Goal: Task Accomplishment & Management: Use online tool/utility

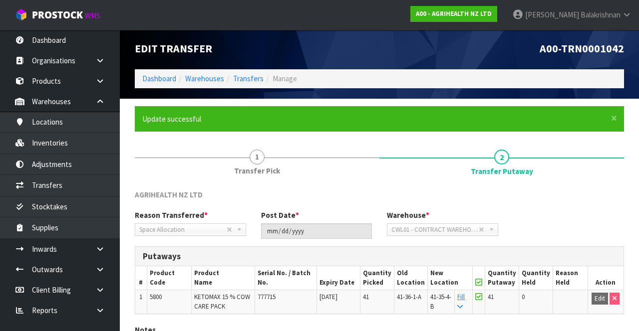
scroll to position [77, 0]
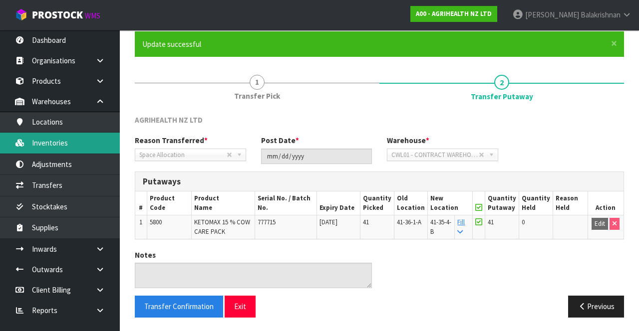
click at [68, 144] on link "Inventories" at bounding box center [60, 143] width 120 height 20
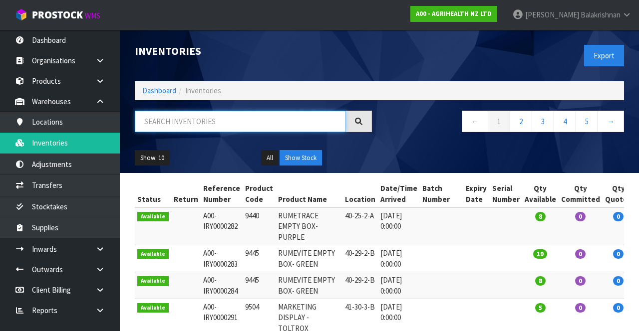
click at [223, 117] on input "text" at bounding box center [240, 121] width 211 height 21
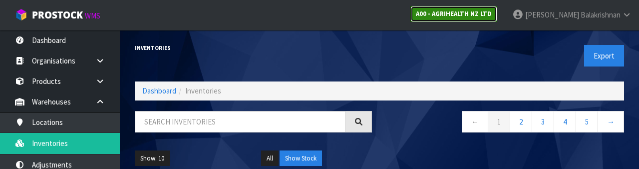
click at [492, 17] on strong "A00 - AGRIHEALTH NZ LTD" at bounding box center [454, 13] width 76 height 8
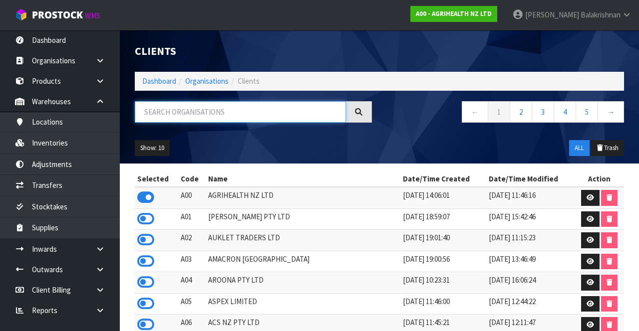
click at [263, 115] on input "text" at bounding box center [240, 111] width 211 height 21
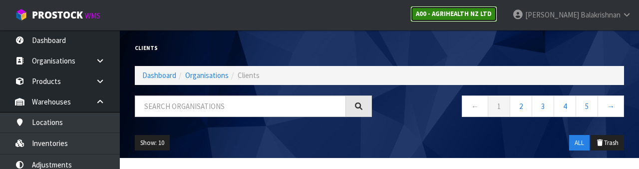
click at [497, 9] on link "A00 - AGRIHEALTH NZ LTD" at bounding box center [453, 14] width 87 height 16
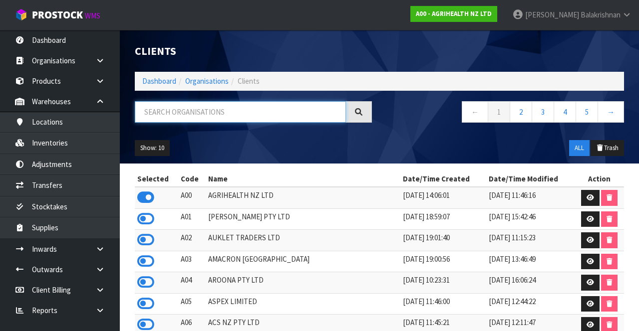
click at [243, 111] on input "text" at bounding box center [240, 111] width 211 height 21
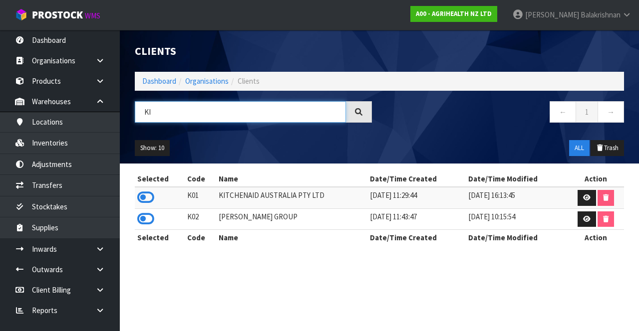
type input "KI"
click at [146, 200] on icon at bounding box center [145, 197] width 17 height 15
click at [194, 115] on input "KI" at bounding box center [240, 111] width 211 height 21
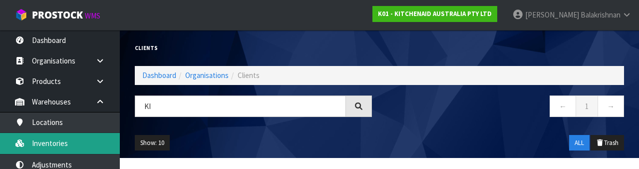
click at [61, 148] on link "Inventories" at bounding box center [60, 143] width 120 height 20
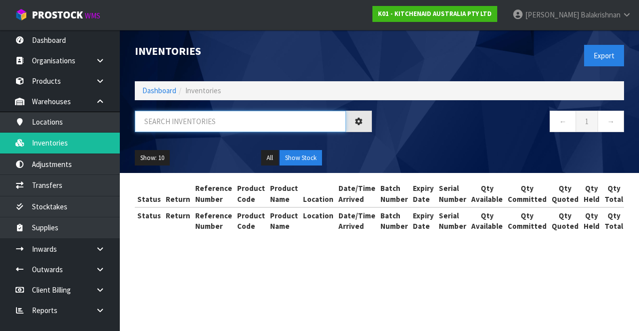
click at [216, 121] on input "text" at bounding box center [240, 121] width 211 height 21
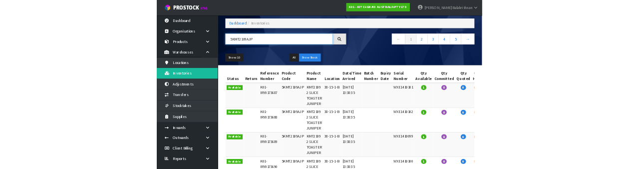
scroll to position [45, 0]
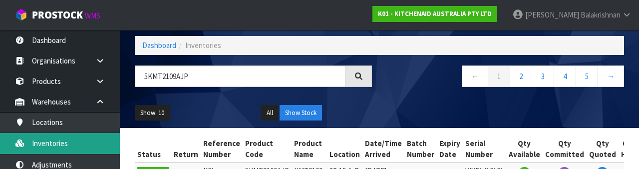
click at [58, 138] on link "Inventories" at bounding box center [60, 143] width 120 height 20
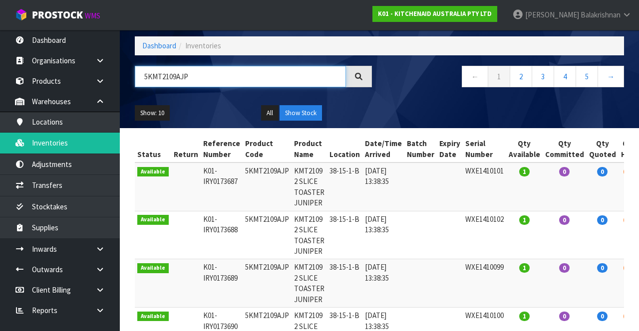
click at [215, 76] on input "5KMT2109AJP" at bounding box center [240, 76] width 211 height 21
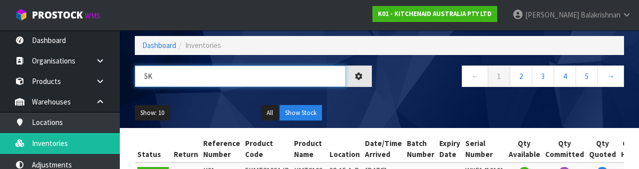
type input "5"
type input "5KMT2109AJP"
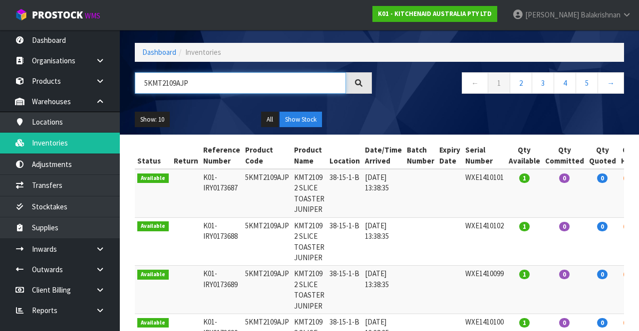
scroll to position [0, 0]
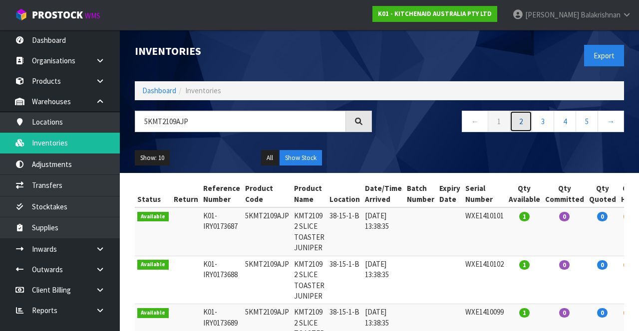
click at [527, 126] on link "2" at bounding box center [521, 121] width 22 height 21
click at [543, 123] on link "3" at bounding box center [543, 121] width 22 height 21
click at [569, 119] on link "4" at bounding box center [565, 121] width 22 height 21
click at [590, 124] on link "6" at bounding box center [587, 121] width 22 height 21
click at [608, 122] on link "→" at bounding box center [610, 121] width 26 height 21
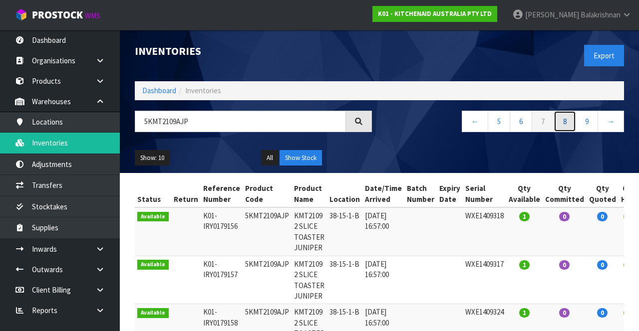
click at [563, 119] on link "8" at bounding box center [565, 121] width 22 height 21
click at [591, 123] on link "10" at bounding box center [585, 121] width 26 height 21
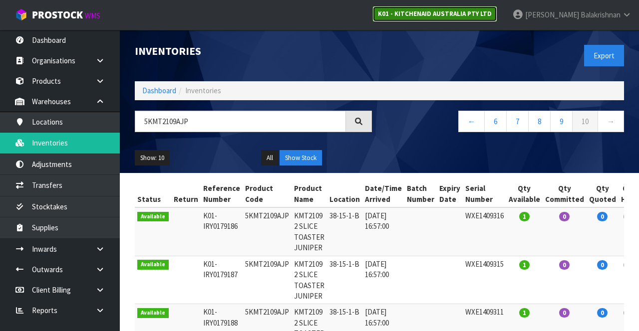
click at [492, 11] on strong "K01 - KITCHENAID AUSTRALIA PTY LTD" at bounding box center [435, 13] width 114 height 8
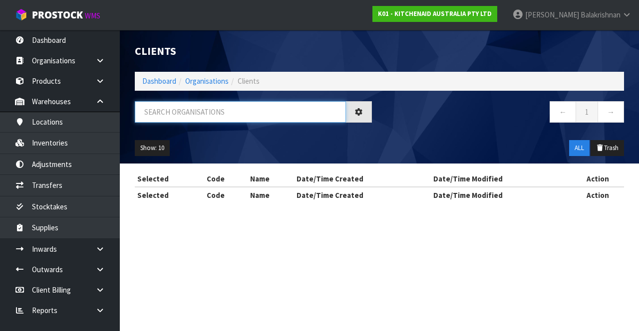
click at [253, 116] on input "text" at bounding box center [240, 111] width 211 height 21
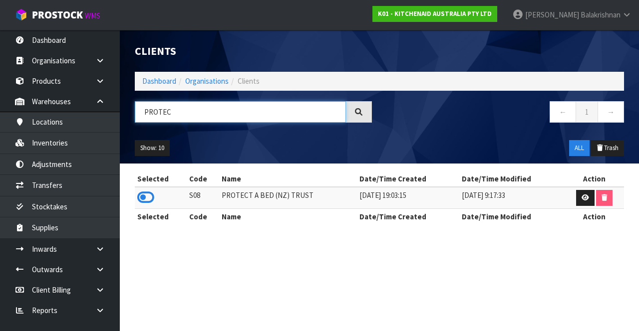
type input "PROTEC"
click at [149, 192] on icon at bounding box center [145, 197] width 17 height 15
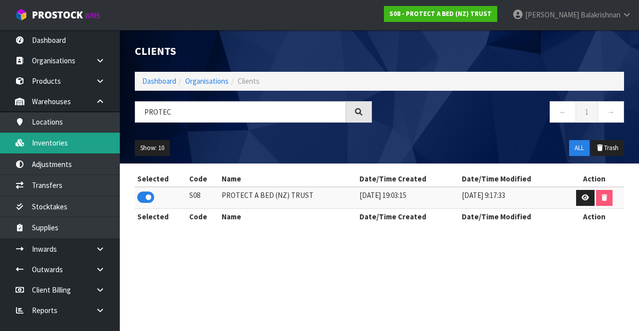
click at [75, 137] on link "Inventories" at bounding box center [60, 143] width 120 height 20
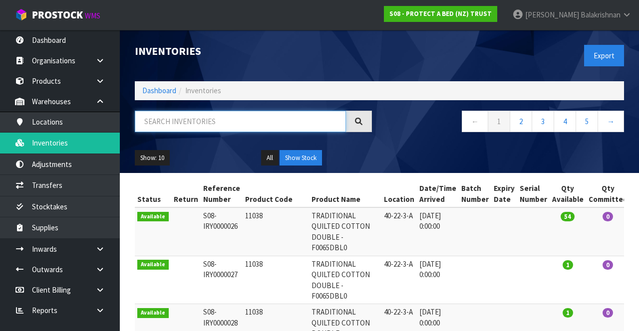
click at [229, 118] on input "text" at bounding box center [240, 121] width 211 height 21
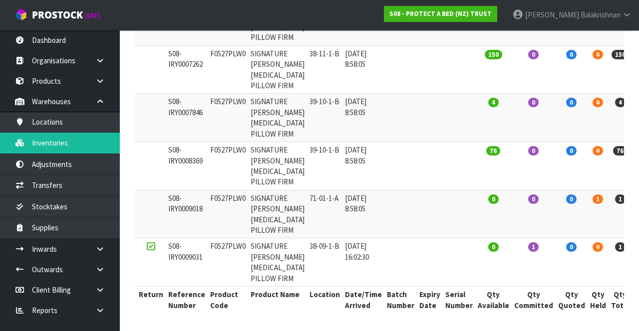
scroll to position [351, 0]
type input "F0527PLW0"
copy td "F0527PLW0"
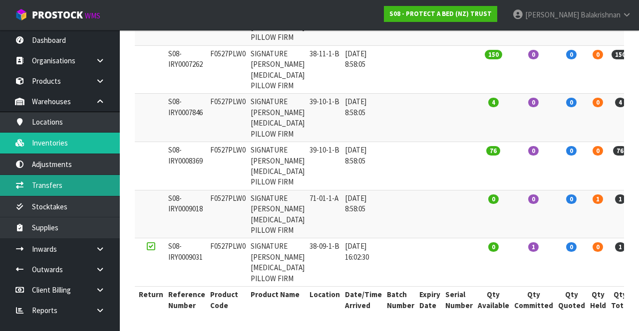
click at [76, 182] on link "Transfers" at bounding box center [60, 185] width 120 height 20
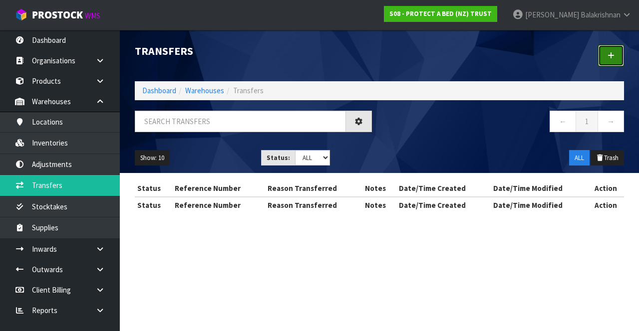
click at [615, 66] on link at bounding box center [611, 55] width 26 height 21
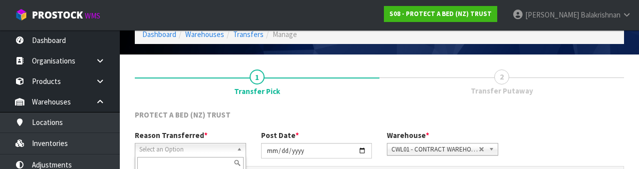
scroll to position [119, 0]
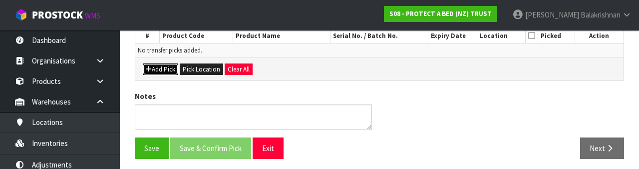
click at [153, 68] on button "Add Pick" at bounding box center [160, 69] width 35 height 12
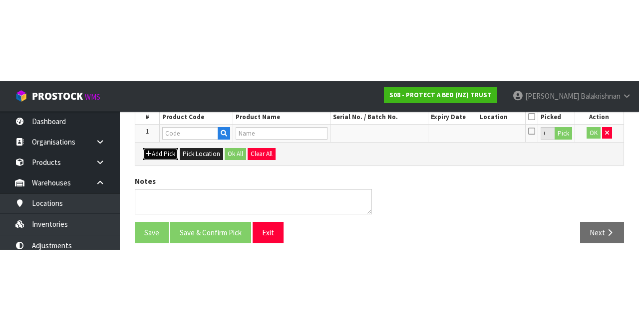
scroll to position [57, 0]
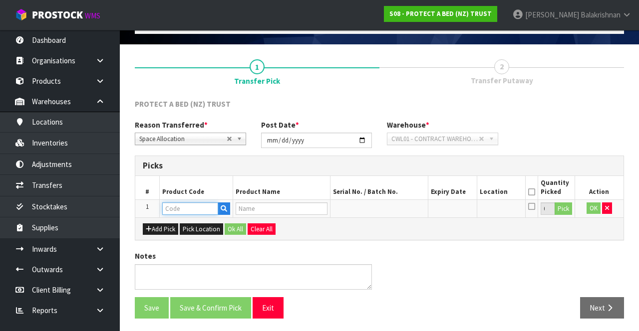
click at [201, 208] on input "text" at bounding box center [190, 209] width 56 height 12
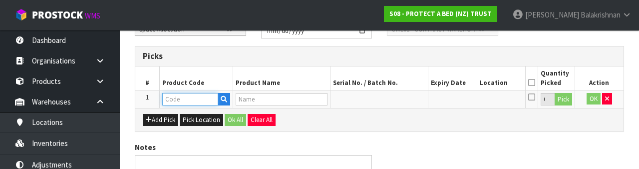
scroll to position [175, 0]
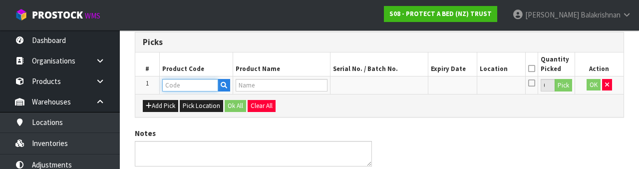
type input "F0527PLW0"
type input "SIGNATURE [PERSON_NAME] [MEDICAL_DATA] PILLOW FIRM"
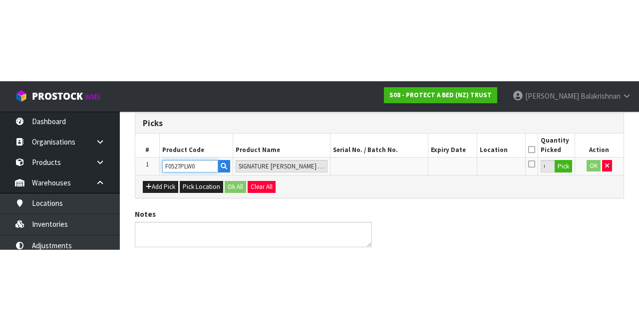
scroll to position [57, 0]
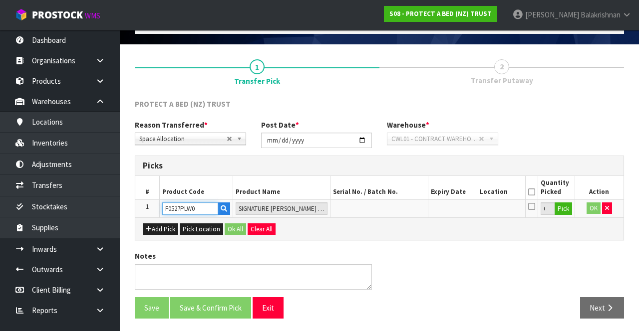
type input "F0527PLW0"
click at [552, 214] on input "0" at bounding box center [548, 209] width 14 height 12
click at [569, 206] on button "Pick" at bounding box center [563, 209] width 17 height 13
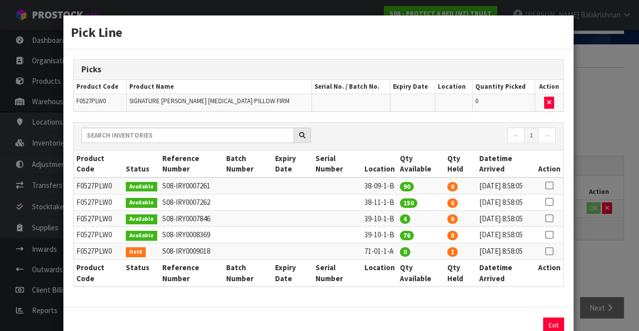
click at [550, 219] on icon at bounding box center [549, 219] width 8 height 0
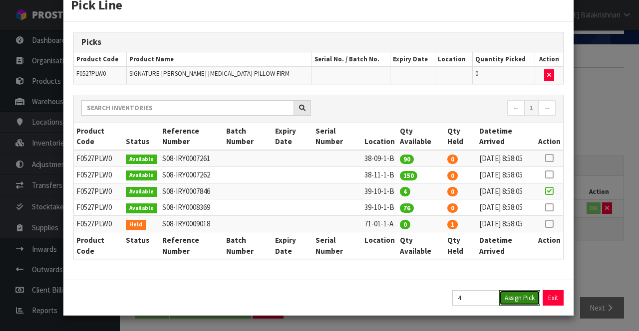
click at [525, 296] on button "Assign Pick" at bounding box center [519, 298] width 41 height 15
type input "4"
click at [552, 208] on icon at bounding box center [549, 208] width 8 height 0
click at [526, 299] on button "Assign Pick" at bounding box center [519, 298] width 41 height 15
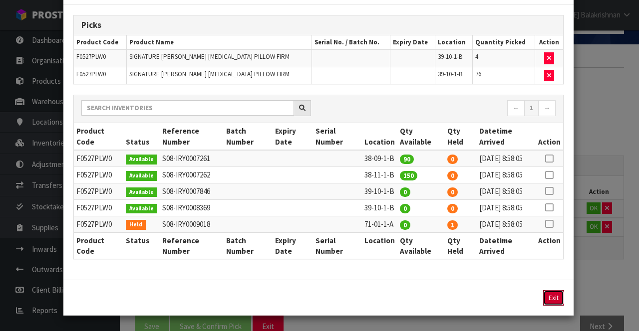
click at [558, 306] on button "Exit" at bounding box center [553, 298] width 21 height 15
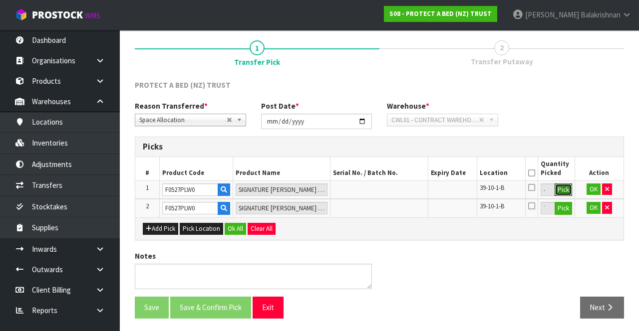
scroll to position [74, 0]
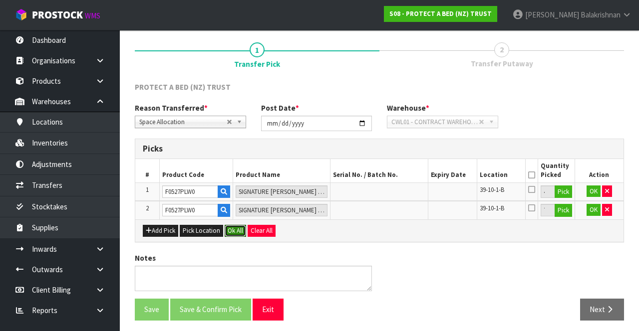
click at [235, 233] on button "Ok All" at bounding box center [235, 231] width 21 height 12
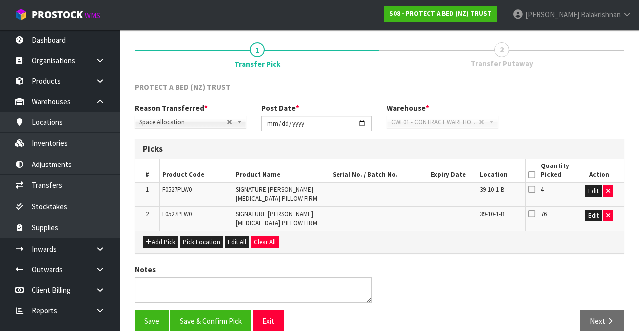
click at [535, 176] on icon at bounding box center [531, 175] width 7 height 0
click at [217, 317] on button "Save & Confirm Pick" at bounding box center [210, 320] width 81 height 21
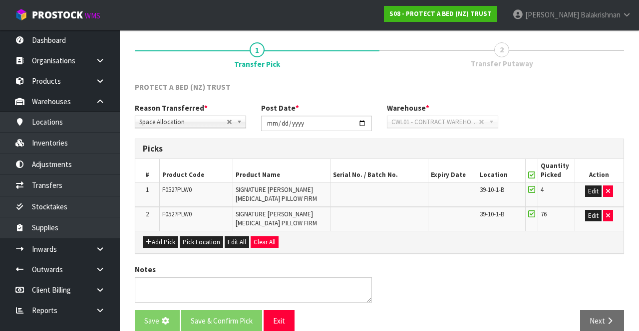
scroll to position [0, 0]
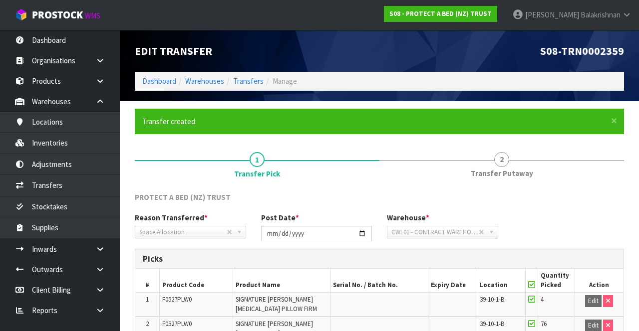
click at [474, 219] on div "Warehouse * 01 - CONTRACT WAREHOUSING MAIN 02 - CONTRACT WAREHOUSING NO 2 CHC -…" at bounding box center [442, 225] width 126 height 25
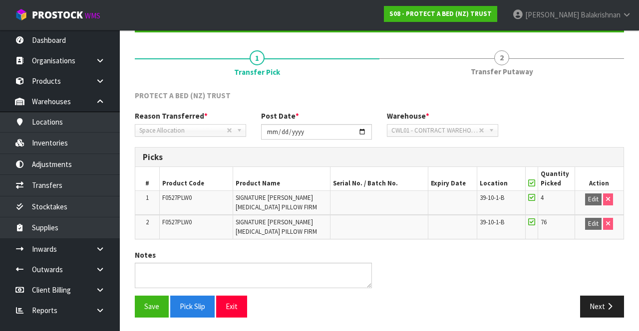
click at [500, 57] on span "2" at bounding box center [501, 57] width 15 height 15
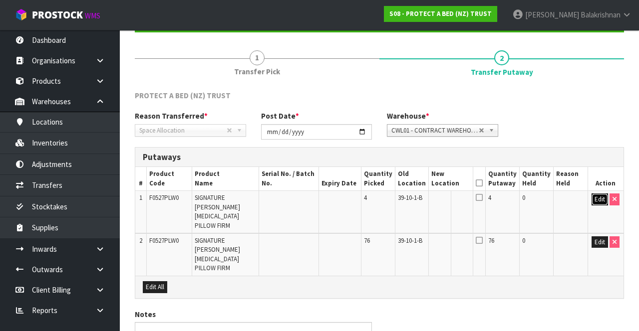
click at [593, 200] on button "Edit" at bounding box center [599, 200] width 16 height 12
click at [454, 197] on input "text" at bounding box center [444, 200] width 27 height 12
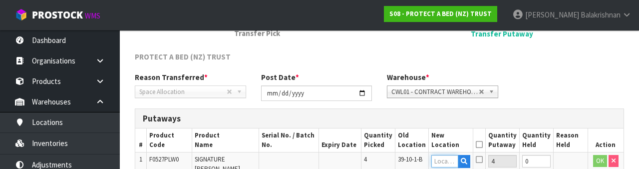
scroll to position [211, 0]
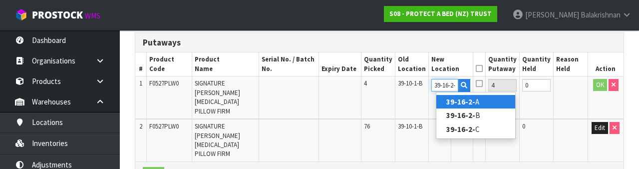
type input "39-16-2-B"
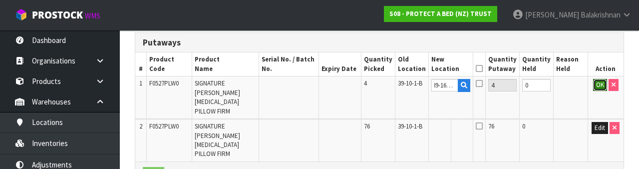
click at [603, 85] on button "OK" at bounding box center [600, 85] width 14 height 12
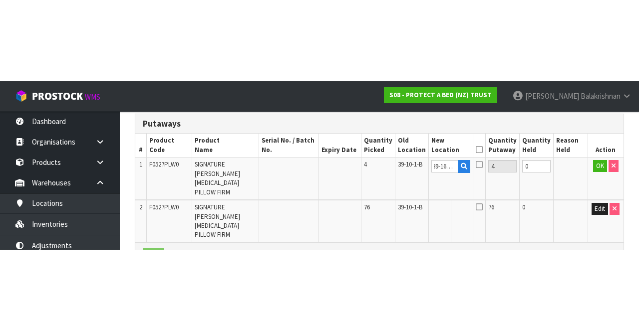
scroll to position [142, 0]
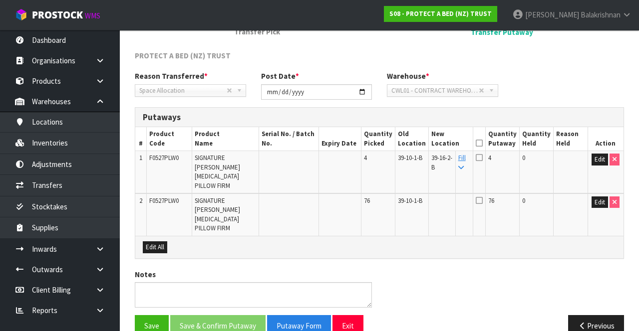
click at [464, 166] on icon at bounding box center [460, 168] width 5 height 6
click at [483, 143] on icon at bounding box center [479, 143] width 7 height 0
click at [230, 315] on button "Save & Confirm Putaway" at bounding box center [217, 325] width 95 height 21
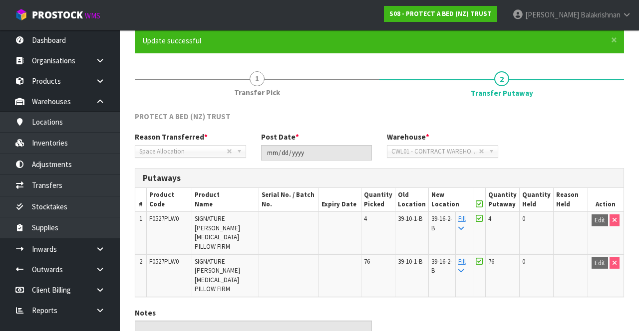
scroll to position [120, 0]
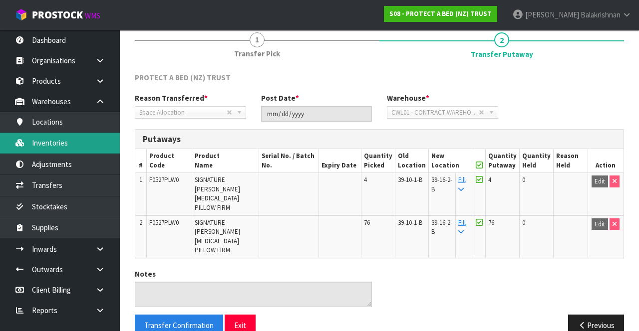
click at [66, 143] on link "Inventories" at bounding box center [60, 143] width 120 height 20
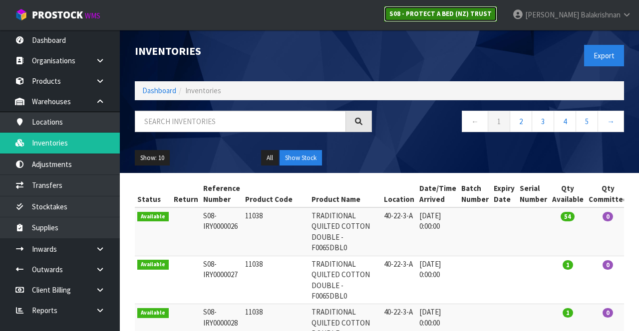
click at [489, 19] on link "S08 - PROTECT A BED (NZ) TRUST" at bounding box center [440, 14] width 113 height 16
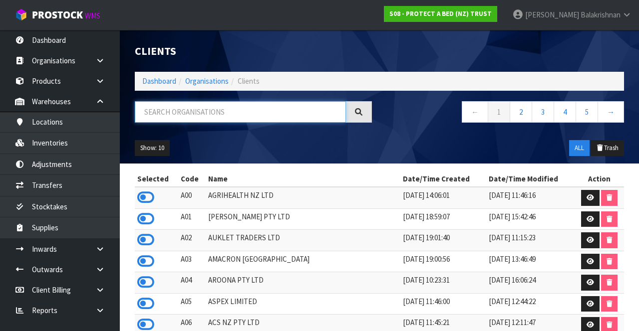
click at [280, 121] on input "text" at bounding box center [240, 111] width 211 height 21
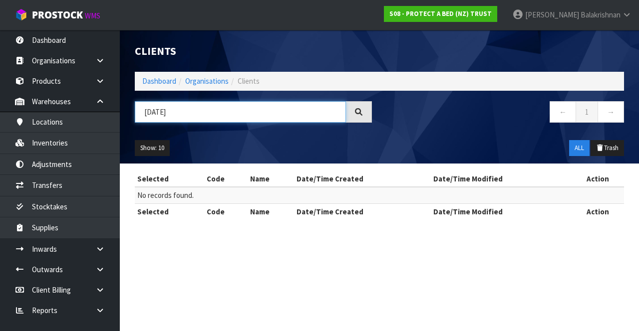
click at [264, 114] on input "[DATE]" at bounding box center [240, 111] width 211 height 21
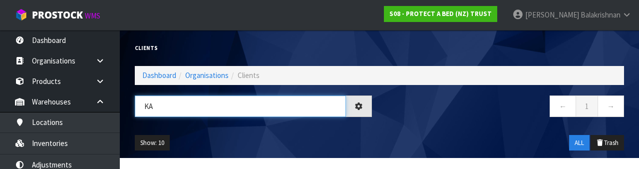
type input "K"
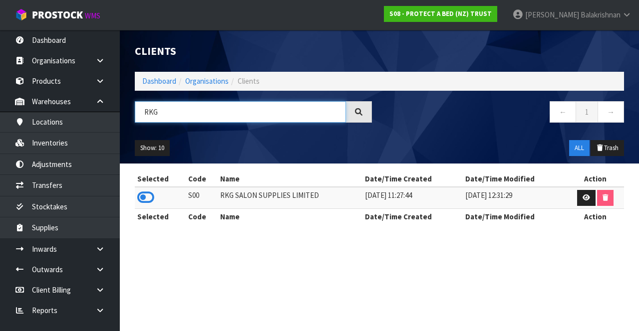
type input "RKG"
click at [142, 199] on icon at bounding box center [145, 197] width 17 height 15
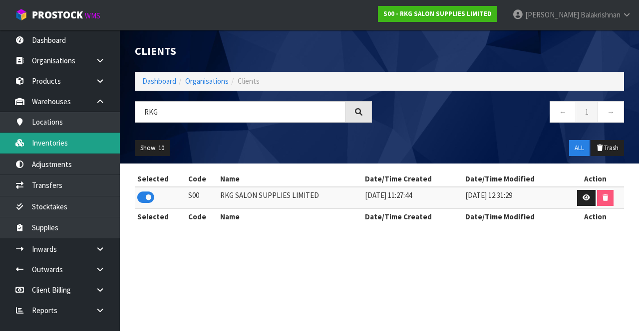
click at [66, 143] on link "Inventories" at bounding box center [60, 143] width 120 height 20
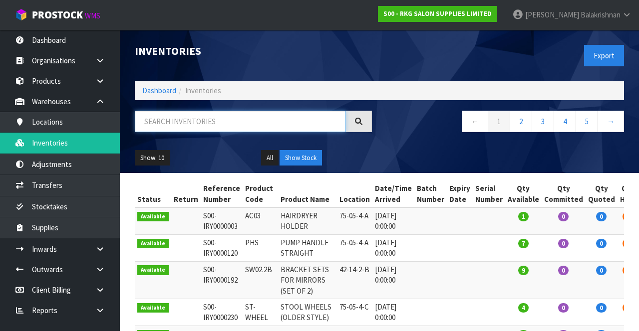
click at [222, 123] on input "text" at bounding box center [240, 121] width 211 height 21
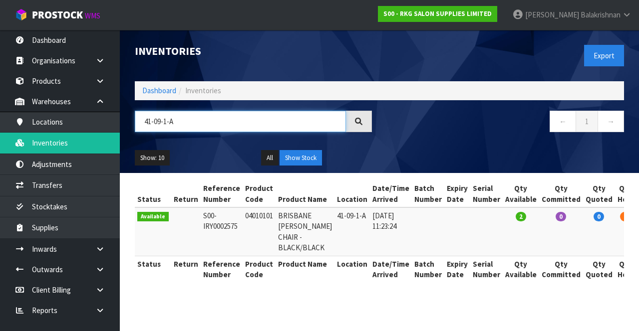
type input "41-09-1-A"
copy td "04010101"
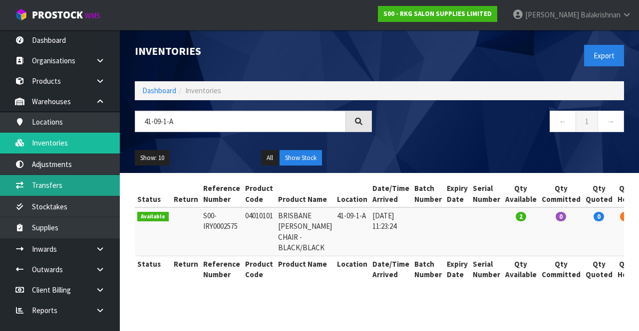
click at [76, 186] on link "Transfers" at bounding box center [60, 185] width 120 height 20
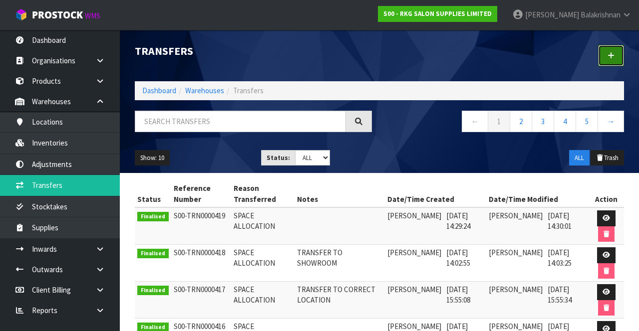
click at [611, 57] on icon at bounding box center [610, 55] width 7 height 7
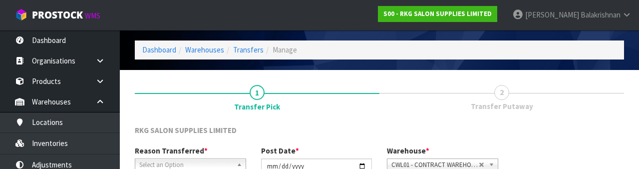
scroll to position [119, 0]
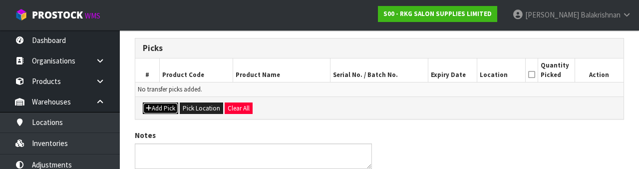
click at [163, 104] on button "Add Pick" at bounding box center [160, 108] width 35 height 12
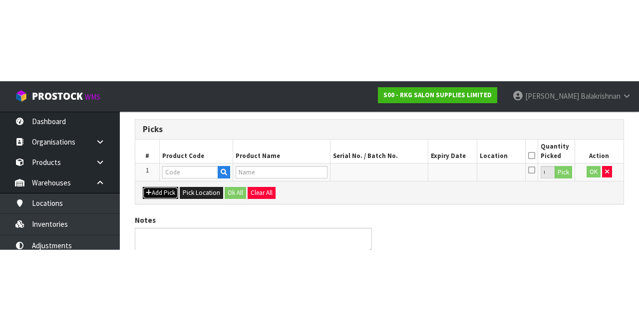
scroll to position [57, 0]
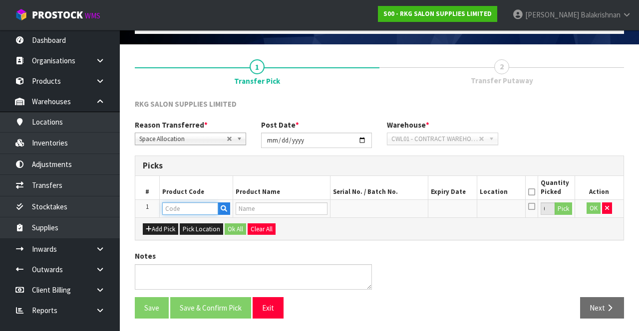
click at [194, 208] on input "text" at bounding box center [190, 209] width 56 height 12
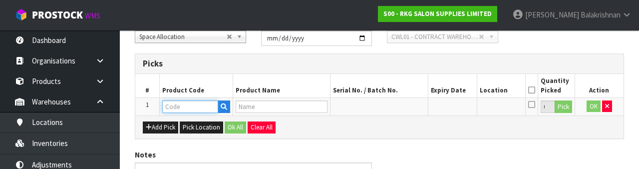
scroll to position [175, 0]
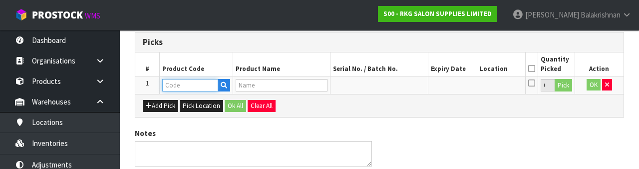
type input "04010101"
type input "BRISBANE [PERSON_NAME] CHAIR - BLACK/BLACK"
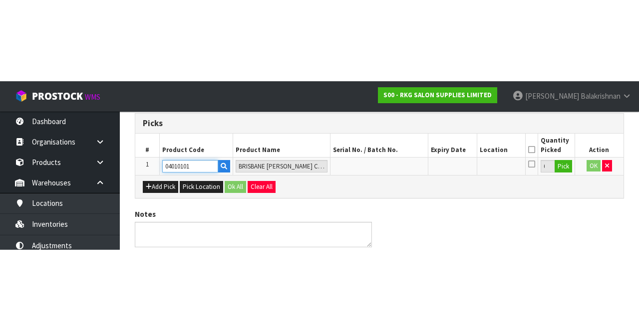
scroll to position [57, 0]
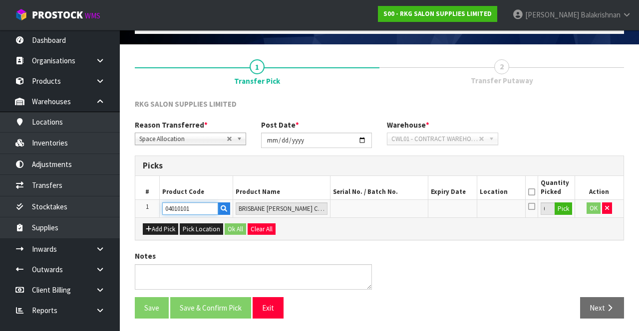
type input "04010101"
click at [572, 209] on button "Pick" at bounding box center [563, 209] width 17 height 13
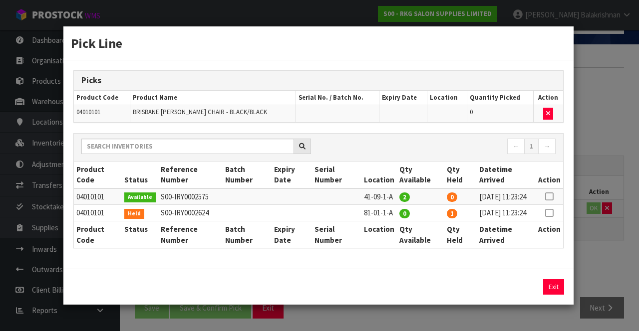
click at [553, 197] on icon at bounding box center [549, 197] width 8 height 0
click at [522, 291] on button "Assign Pick" at bounding box center [519, 287] width 41 height 15
type input "2"
click at [555, 295] on button "Exit" at bounding box center [553, 287] width 21 height 15
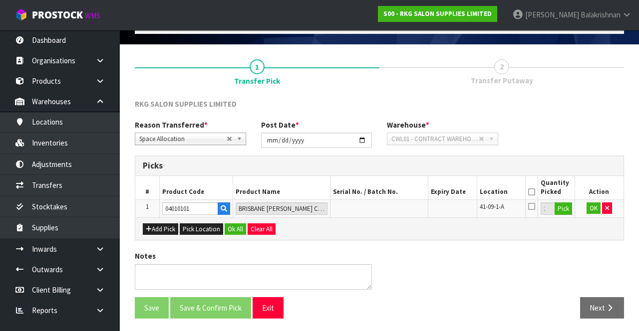
click at [533, 192] on icon at bounding box center [531, 192] width 7 height 0
click at [233, 228] on button "Ok All" at bounding box center [235, 230] width 21 height 12
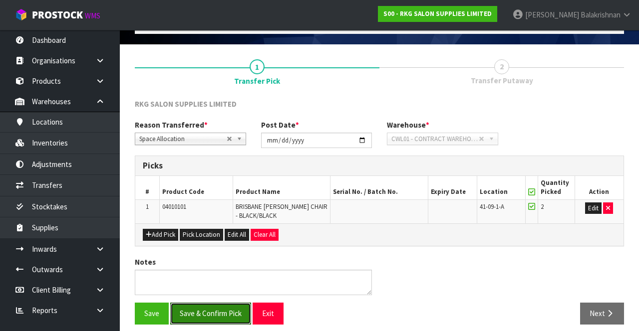
click at [218, 314] on button "Save & Confirm Pick" at bounding box center [210, 313] width 81 height 21
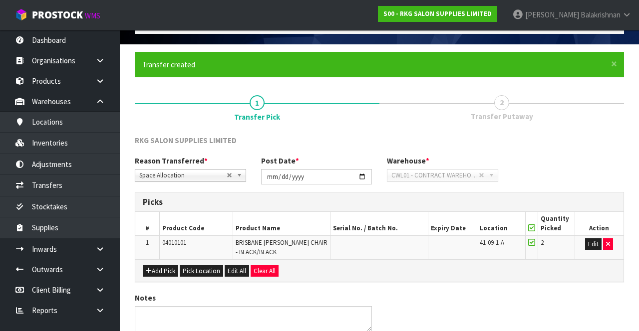
scroll to position [0, 0]
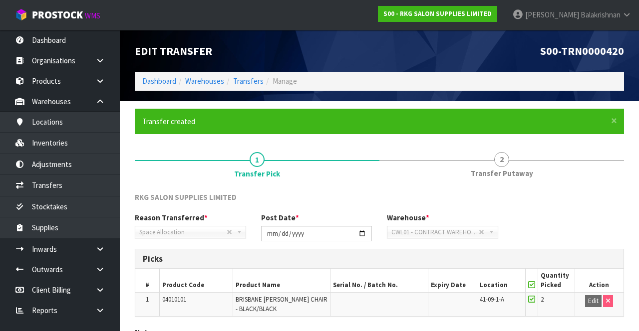
scroll to position [77, 0]
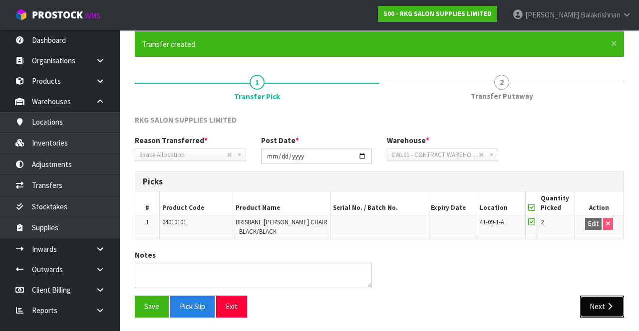
click at [599, 308] on button "Next" at bounding box center [602, 306] width 44 height 21
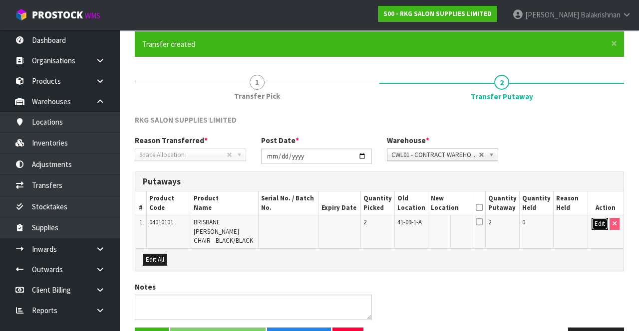
click at [598, 222] on button "Edit" at bounding box center [599, 224] width 16 height 12
click at [447, 222] on input "text" at bounding box center [444, 224] width 27 height 12
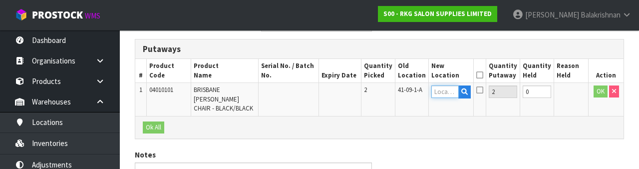
scroll to position [211, 0]
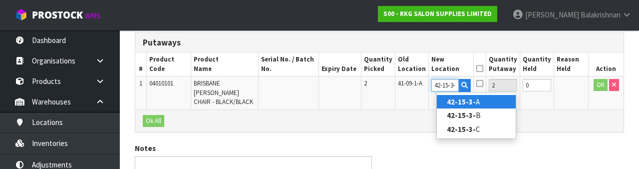
type input "42-15-3-B"
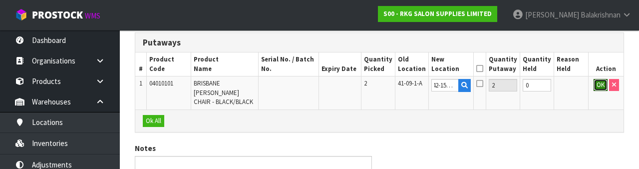
click at [600, 82] on button "OK" at bounding box center [600, 85] width 14 height 12
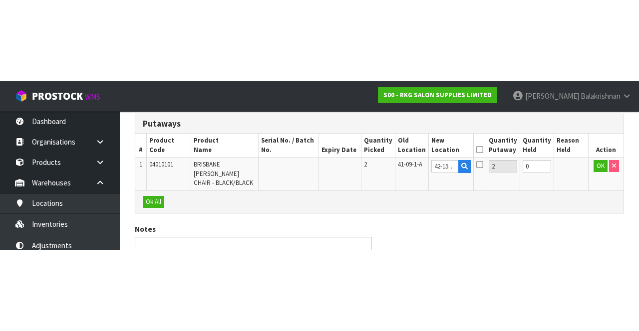
scroll to position [99, 0]
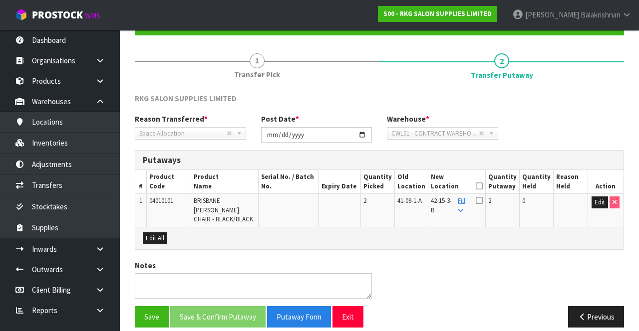
click at [483, 186] on icon at bounding box center [479, 186] width 7 height 0
click at [218, 306] on button "Save & Confirm Putaway" at bounding box center [217, 316] width 95 height 21
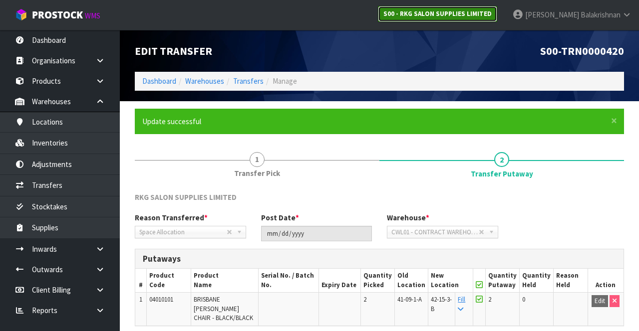
click at [486, 21] on link "S00 - RKG SALON SUPPLIES LIMITED" at bounding box center [437, 14] width 119 height 16
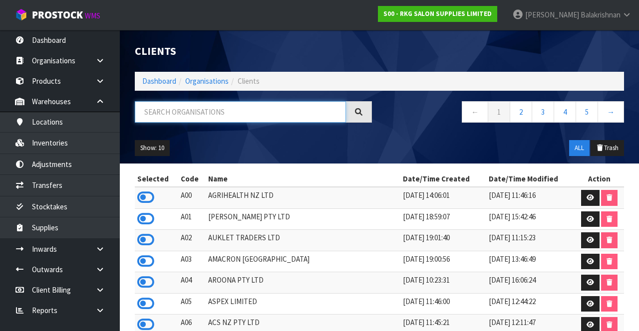
click at [236, 108] on input "text" at bounding box center [240, 111] width 211 height 21
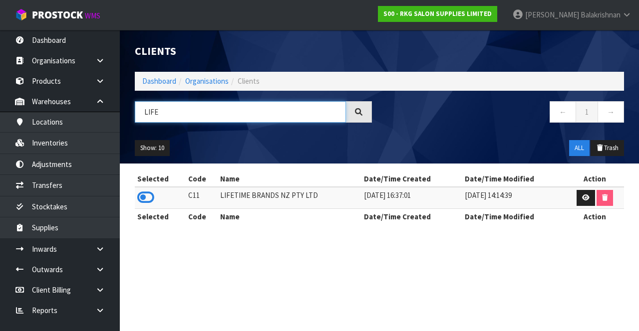
type input "LIFE"
click at [142, 191] on icon at bounding box center [145, 197] width 17 height 15
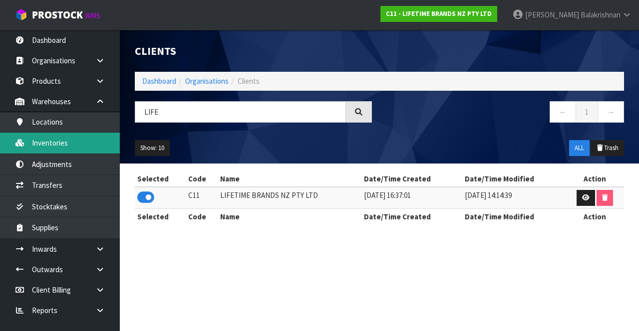
click at [66, 143] on link "Inventories" at bounding box center [60, 143] width 120 height 20
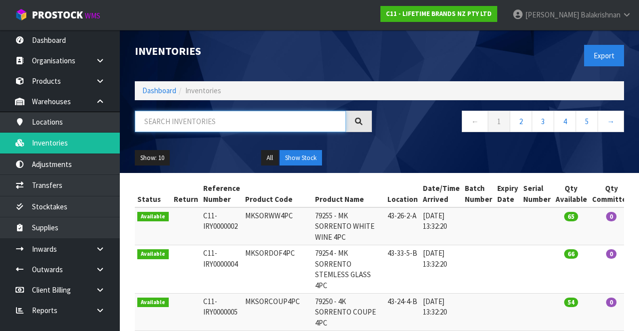
click at [249, 121] on input "text" at bounding box center [240, 121] width 211 height 21
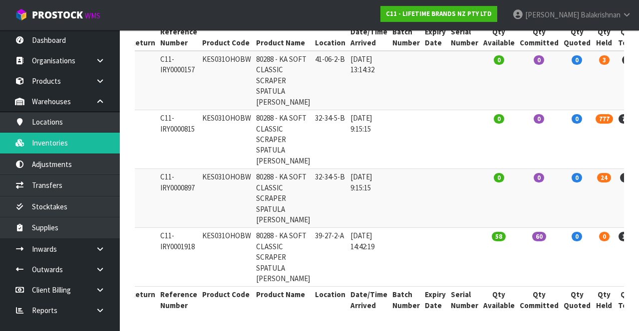
scroll to position [216, 0]
type input "KES031OHOBW"
copy td "KES031OHOBW"
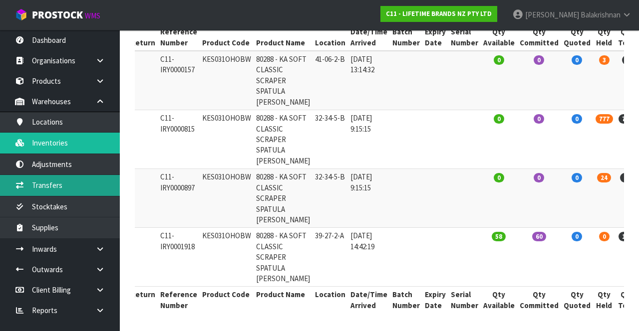
click at [54, 186] on link "Transfers" at bounding box center [60, 185] width 120 height 20
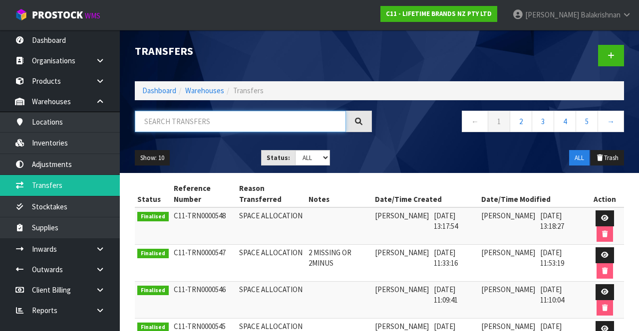
click at [223, 126] on input "text" at bounding box center [240, 121] width 211 height 21
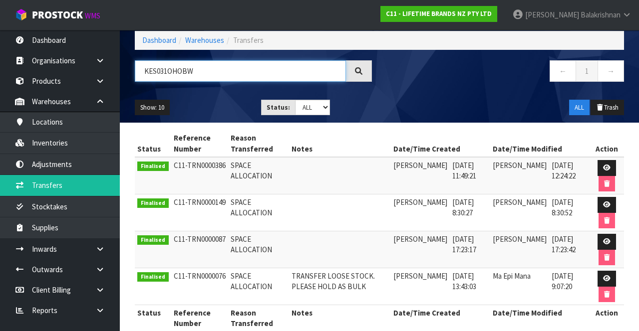
scroll to position [57, 0]
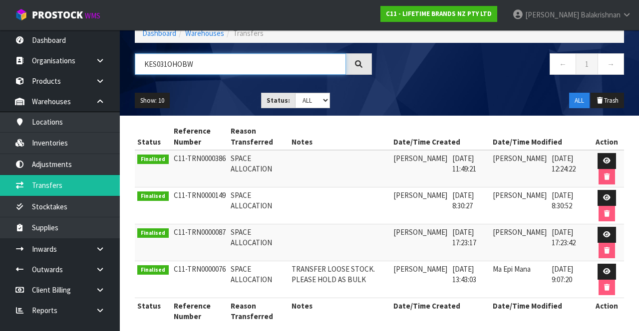
type input "KES031OHOBW"
click at [603, 160] on icon at bounding box center [606, 161] width 7 height 6
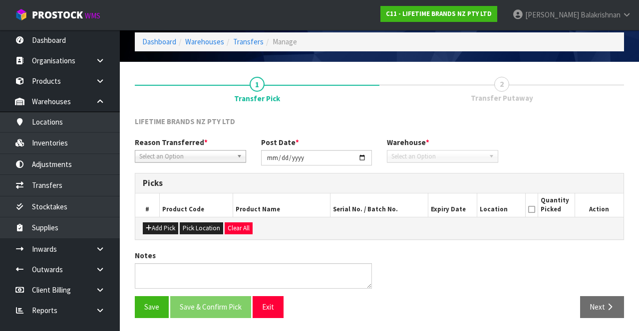
type input "[DATE]"
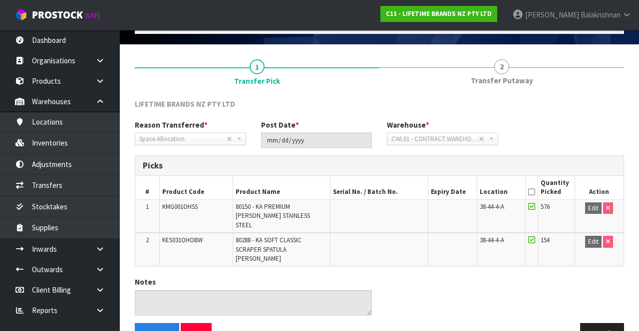
scroll to position [65, 0]
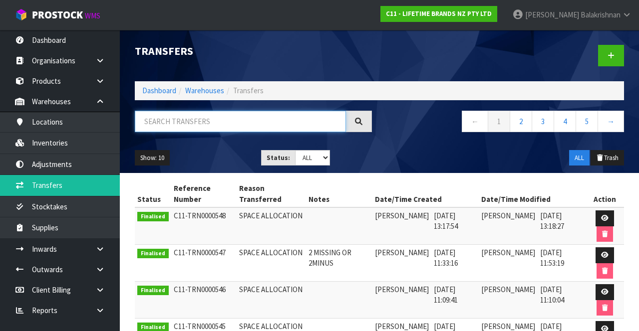
click at [233, 120] on input "text" at bounding box center [240, 121] width 211 height 21
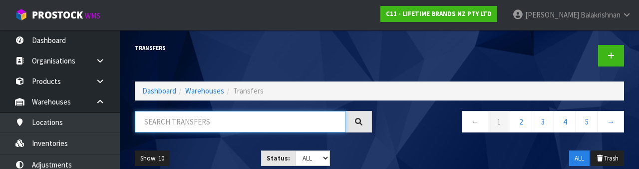
paste input "KES031OHOBW"
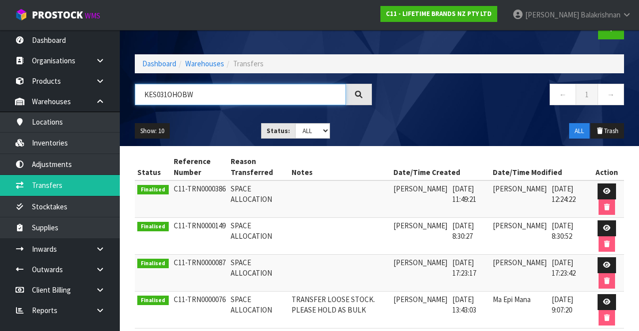
scroll to position [26, 0]
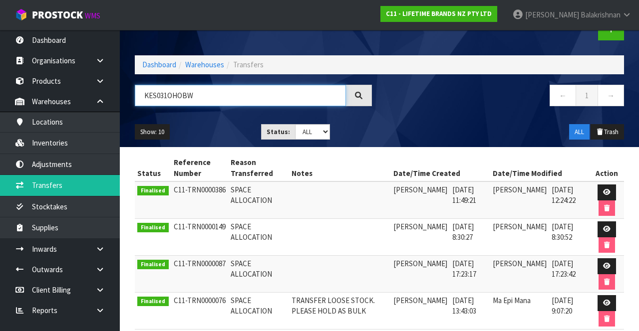
type input "KES031OHOBW"
click at [607, 190] on icon at bounding box center [606, 192] width 7 height 6
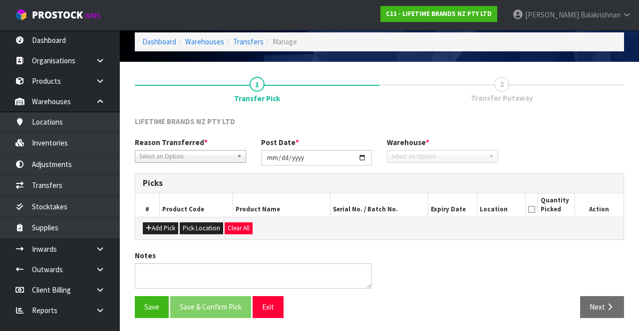
type input "[DATE]"
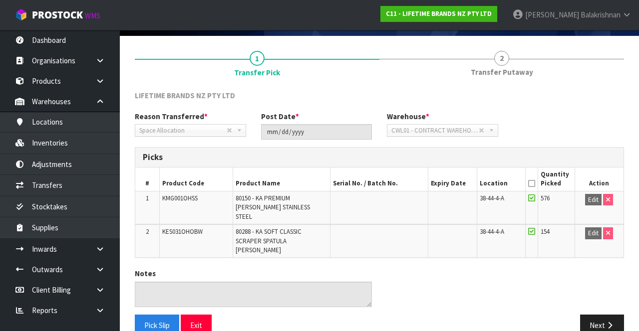
click at [527, 59] on link "2 Transfer Putaway" at bounding box center [501, 62] width 245 height 39
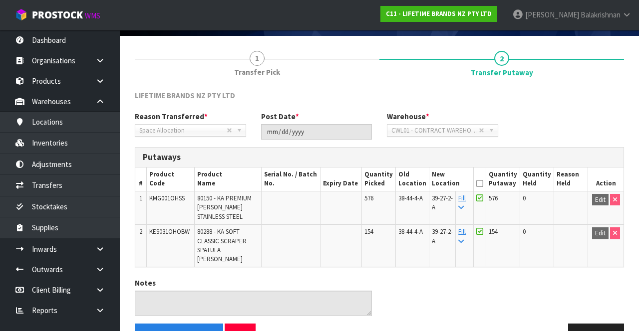
click at [252, 69] on span "Transfer Pick" at bounding box center [257, 72] width 46 height 10
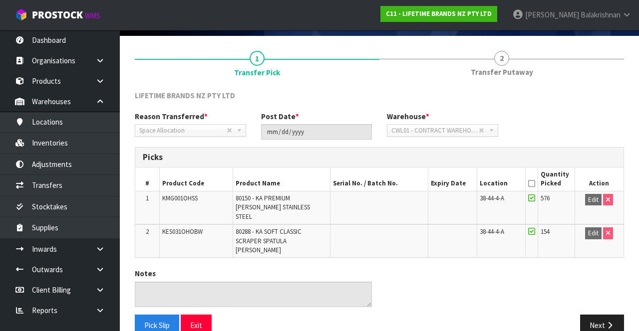
click at [523, 56] on link "2 Transfer Putaway" at bounding box center [501, 62] width 245 height 39
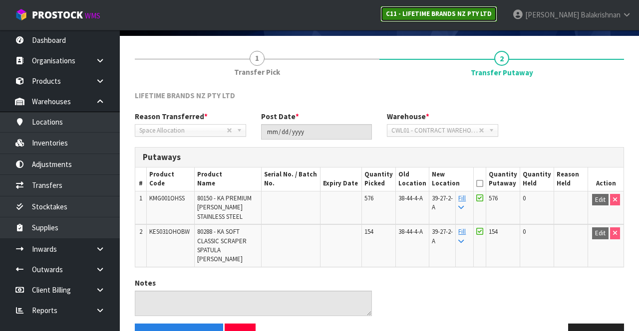
click at [492, 10] on strong "C11 - LIFETIME BRANDS NZ PTY LTD" at bounding box center [439, 13] width 106 height 8
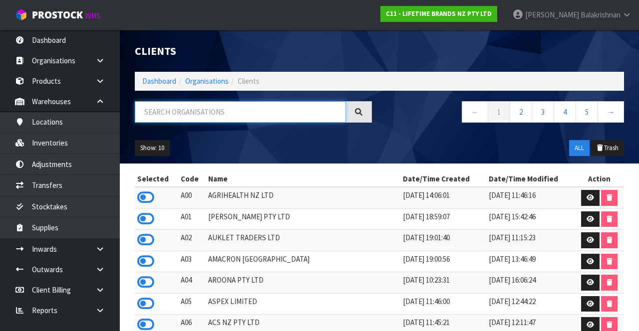
click at [279, 112] on input "text" at bounding box center [240, 111] width 211 height 21
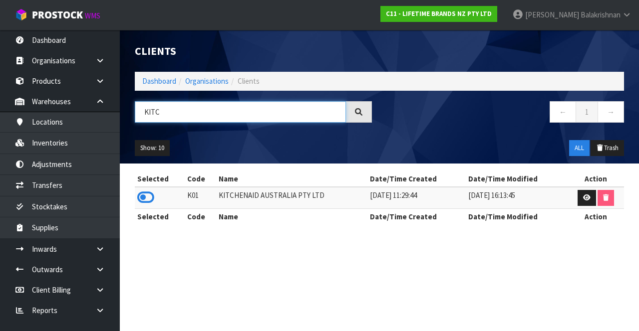
type input "KITC"
click at [147, 192] on icon at bounding box center [145, 197] width 17 height 15
click at [249, 113] on input "KITC" at bounding box center [240, 111] width 211 height 21
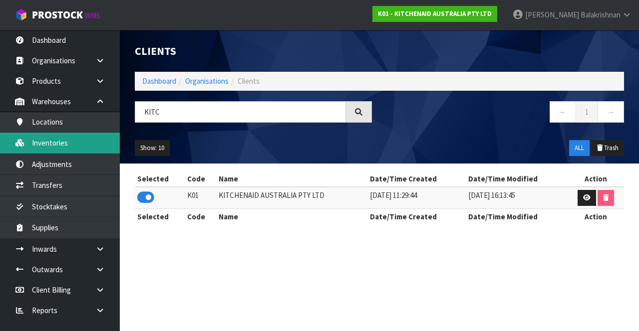
click at [65, 144] on link "Inventories" at bounding box center [60, 143] width 120 height 20
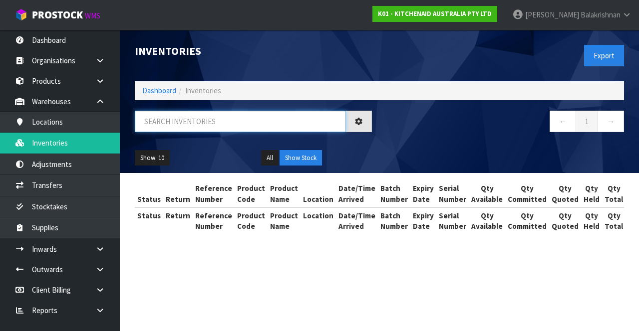
click at [219, 124] on input "text" at bounding box center [240, 121] width 211 height 21
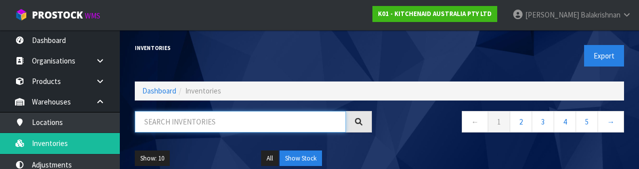
click at [233, 124] on input "text" at bounding box center [240, 121] width 211 height 21
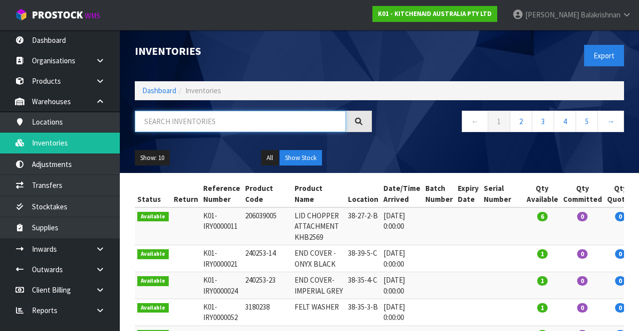
click at [228, 123] on input "text" at bounding box center [240, 121] width 211 height 21
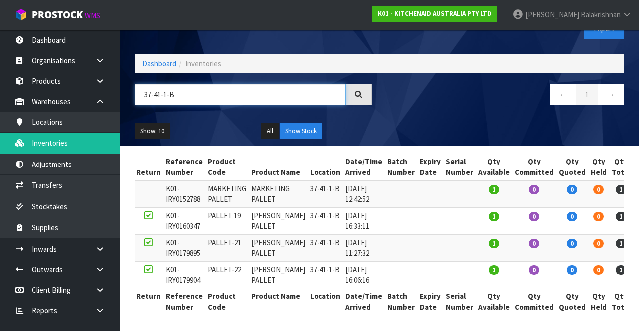
scroll to position [26, 0]
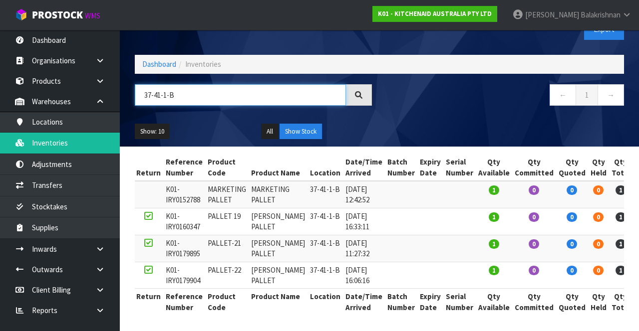
type input "37-41-1-B"
copy td "PALLET-22"
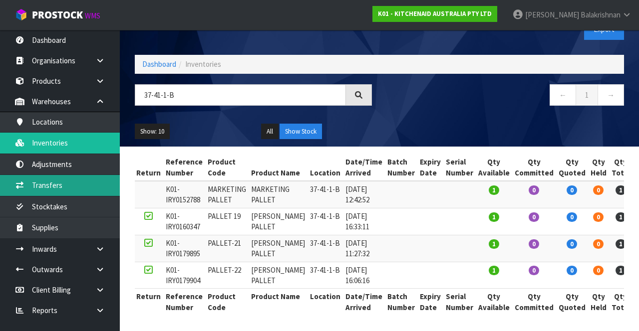
click at [58, 183] on link "Transfers" at bounding box center [60, 185] width 120 height 20
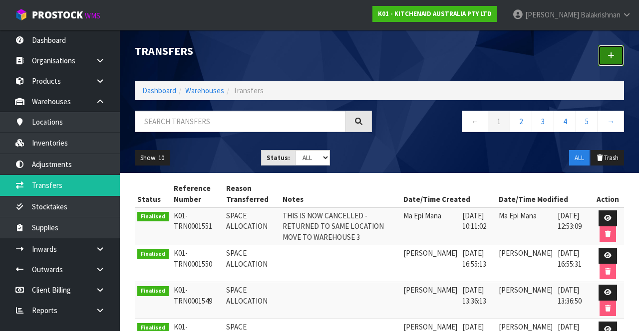
click at [600, 54] on link at bounding box center [611, 55] width 26 height 21
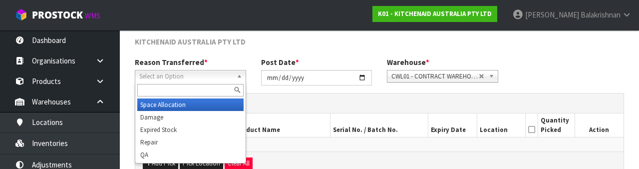
scroll to position [119, 0]
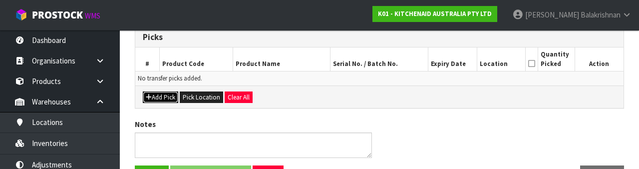
click at [165, 92] on button "Add Pick" at bounding box center [160, 97] width 35 height 12
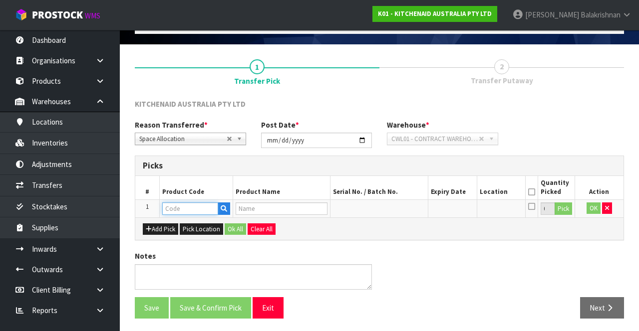
click at [194, 210] on input "text" at bounding box center [190, 209] width 56 height 12
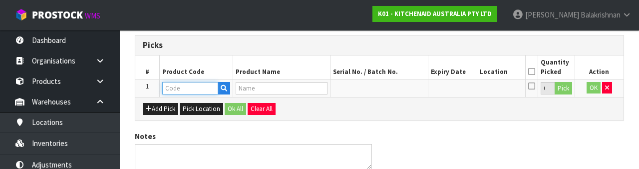
scroll to position [175, 0]
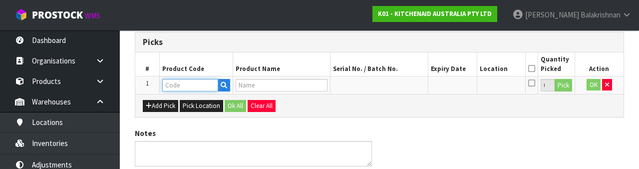
type input "PALLET-22"
type input "[PERSON_NAME] PALLET"
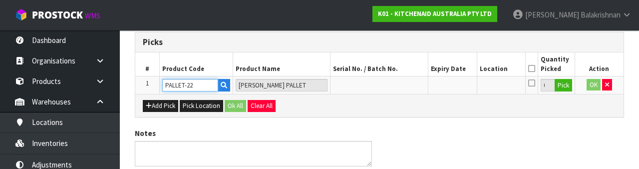
type input "PALLET-22"
click at [569, 84] on button "Pick" at bounding box center [563, 85] width 17 height 13
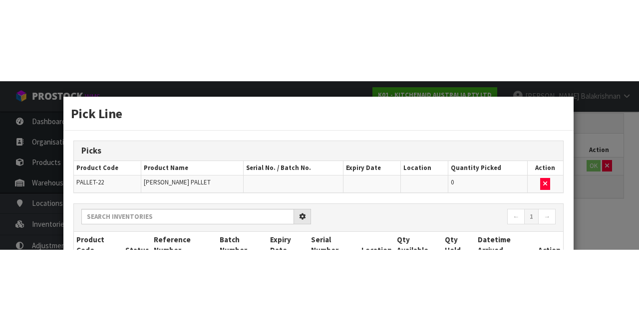
scroll to position [57, 0]
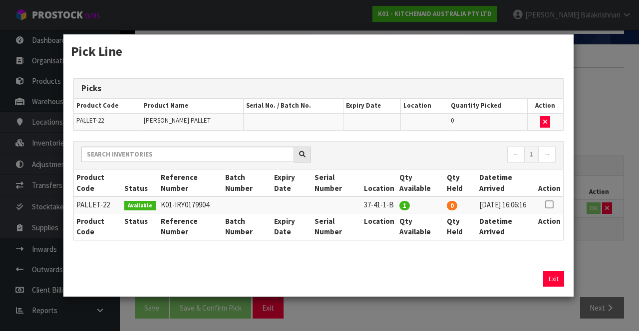
click at [550, 205] on icon at bounding box center [549, 205] width 8 height 0
click at [524, 286] on button "Assign Pick" at bounding box center [519, 279] width 41 height 15
type input "1"
click at [552, 283] on button "Exit" at bounding box center [553, 279] width 21 height 15
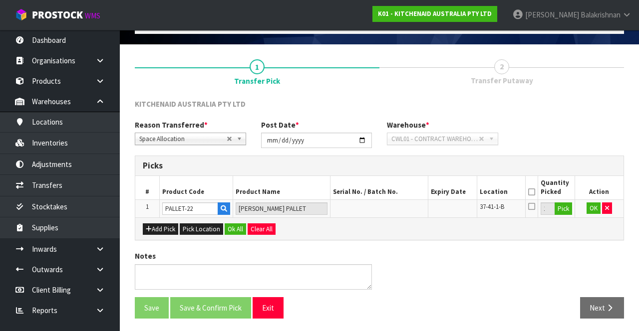
click at [533, 192] on icon at bounding box center [531, 192] width 7 height 0
click at [587, 208] on button "OK" at bounding box center [593, 209] width 14 height 12
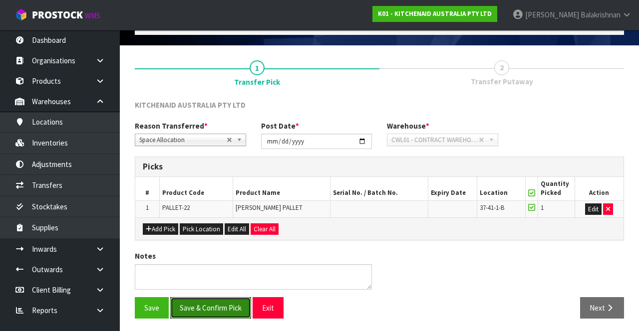
click at [216, 305] on button "Save & Confirm Pick" at bounding box center [210, 307] width 81 height 21
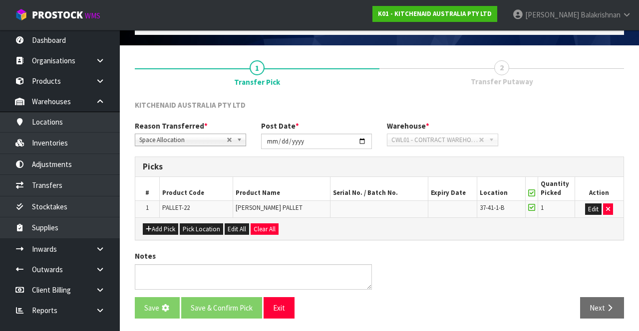
scroll to position [0, 0]
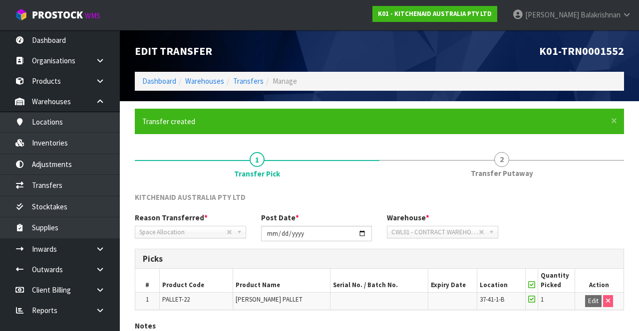
scroll to position [70, 0]
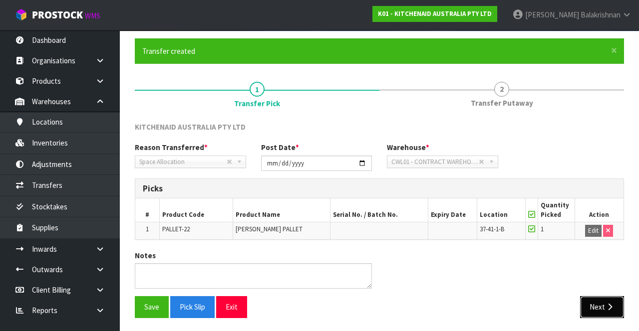
click at [607, 303] on icon "button" at bounding box center [609, 306] width 9 height 7
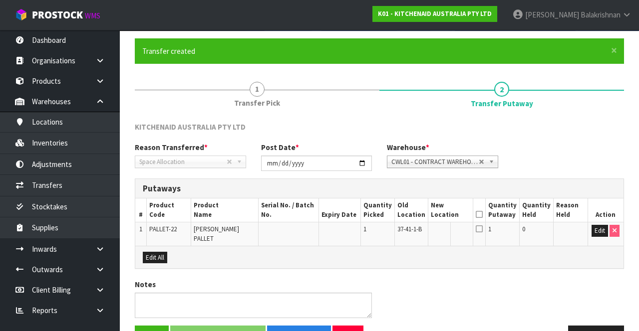
scroll to position [99, 0]
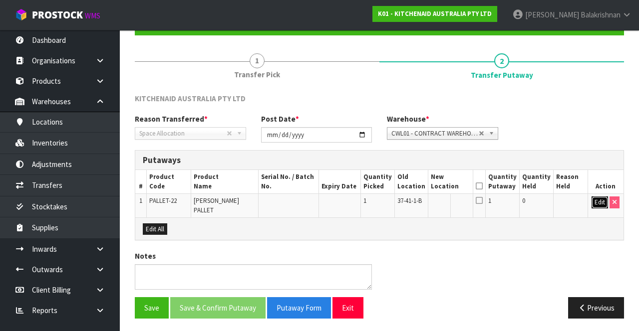
click at [596, 202] on button "Edit" at bounding box center [599, 203] width 16 height 12
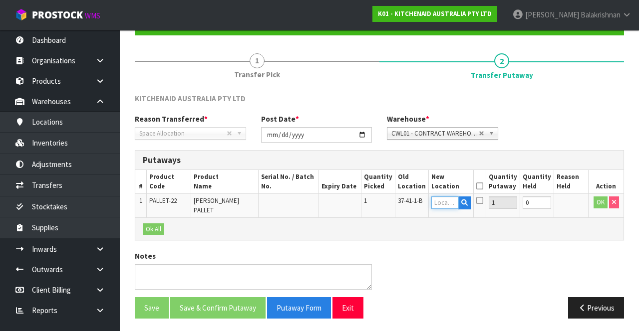
click at [457, 204] on input "text" at bounding box center [444, 203] width 27 height 12
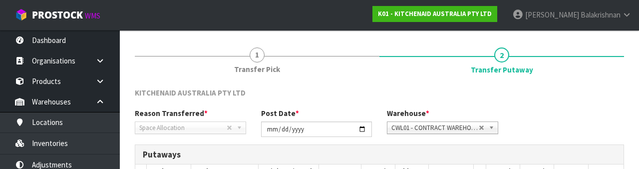
type input "2"
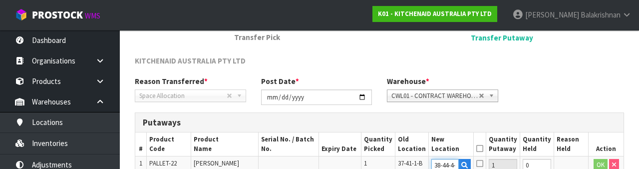
type input "38-44-4-B"
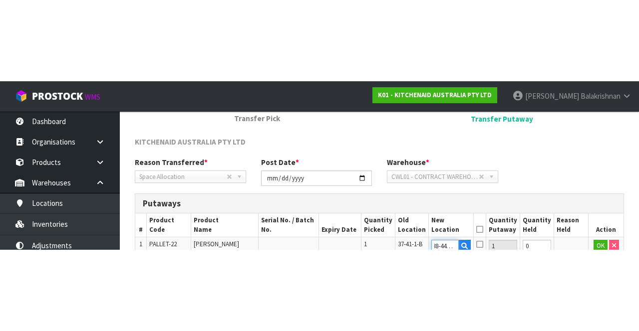
scroll to position [99, 0]
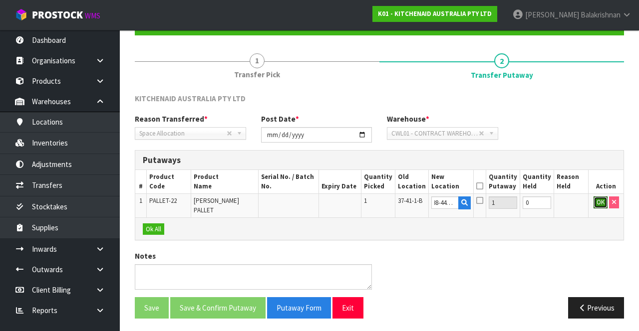
click at [595, 204] on button "OK" at bounding box center [600, 203] width 14 height 12
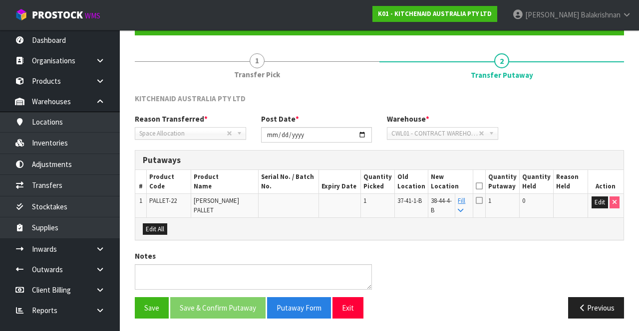
click at [483, 186] on icon at bounding box center [479, 186] width 7 height 0
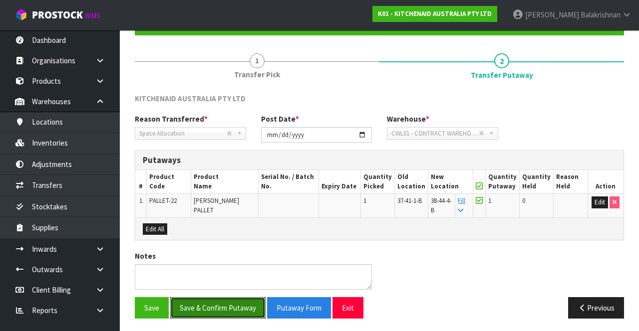
click at [199, 307] on button "Save & Confirm Putaway" at bounding box center [217, 307] width 95 height 21
